Goal: Navigation & Orientation: Find specific page/section

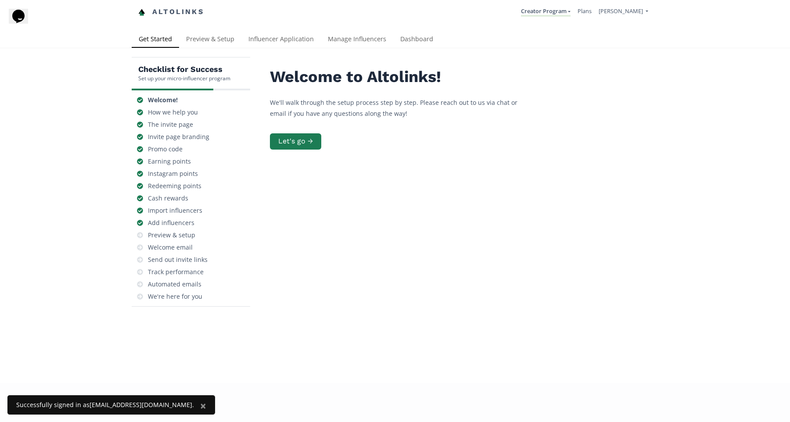
click at [0, 422] on nordpass-portal at bounding box center [0, 422] width 0 height 0
click at [592, 12] on link "Plans" at bounding box center [585, 11] width 14 height 8
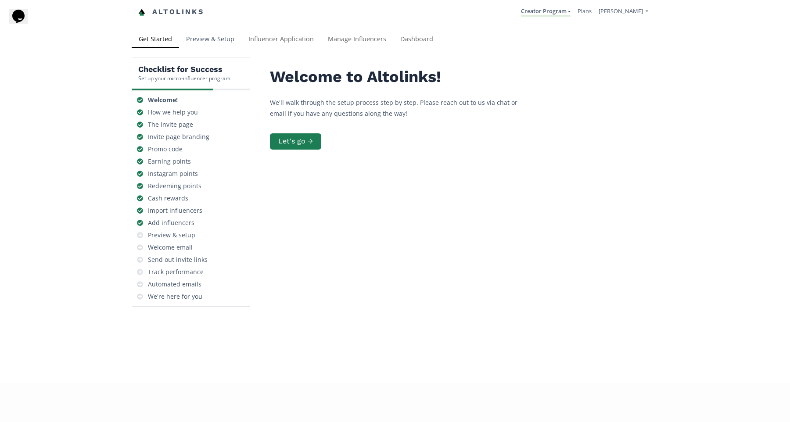
click at [223, 40] on link "Preview & Setup" at bounding box center [210, 40] width 62 height 18
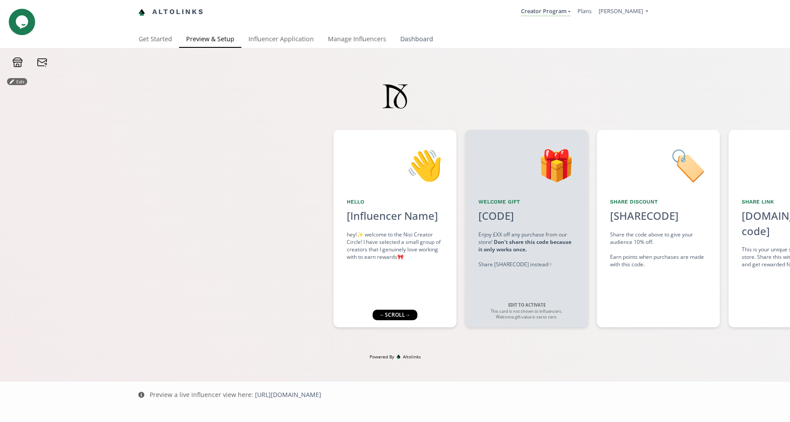
click at [404, 40] on link "Dashboard" at bounding box center [416, 40] width 47 height 18
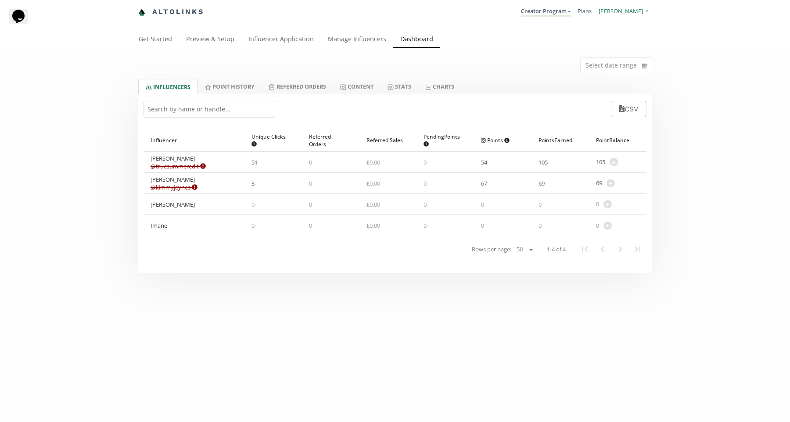
click at [635, 10] on span "[PERSON_NAME]" at bounding box center [621, 11] width 44 height 8
click at [616, 35] on link "[PERSON_NAME]" at bounding box center [611, 33] width 74 height 17
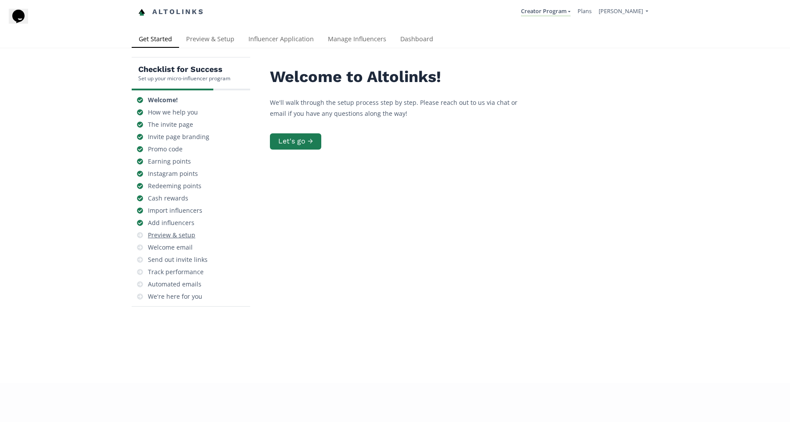
click at [166, 238] on div "Preview & setup" at bounding box center [171, 235] width 47 height 9
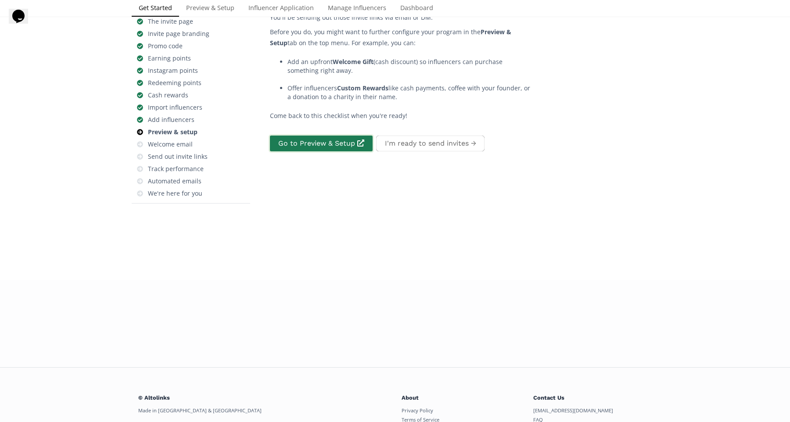
scroll to position [169, 0]
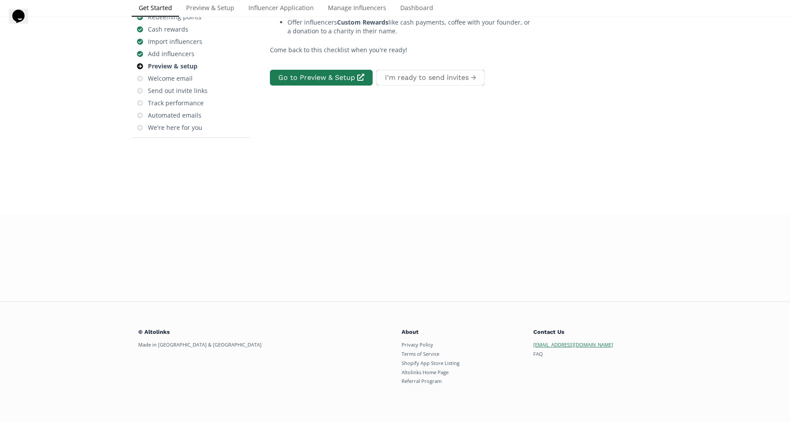
click at [567, 343] on link "[EMAIL_ADDRESS][DOMAIN_NAME]" at bounding box center [573, 345] width 80 height 7
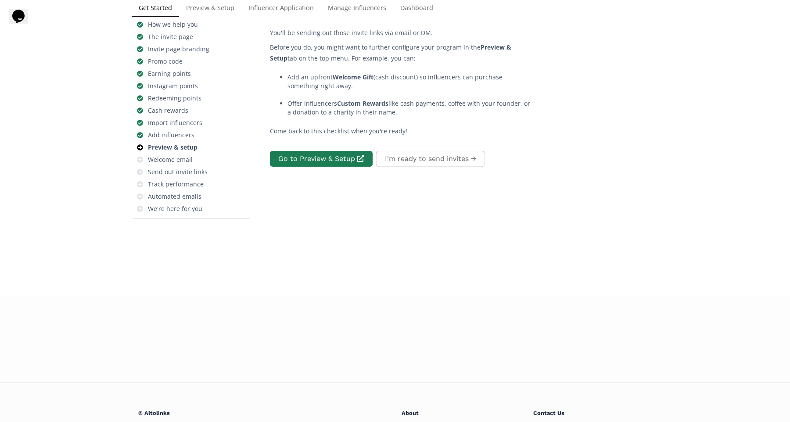
scroll to position [0, 0]
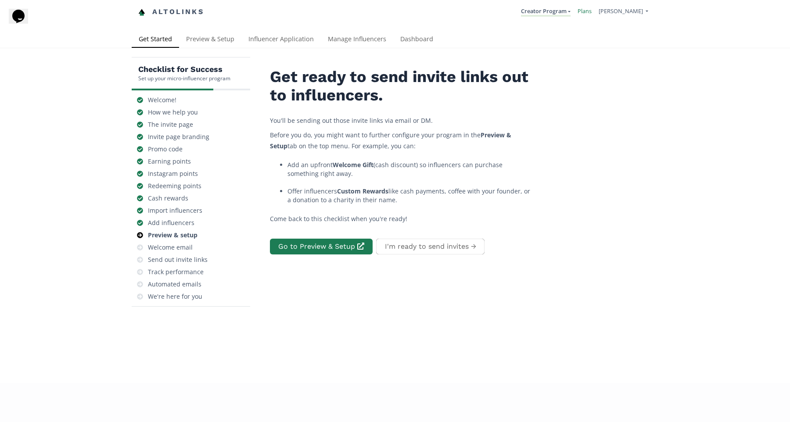
click at [592, 12] on link "Plans" at bounding box center [585, 11] width 14 height 8
